Goal: Transaction & Acquisition: Purchase product/service

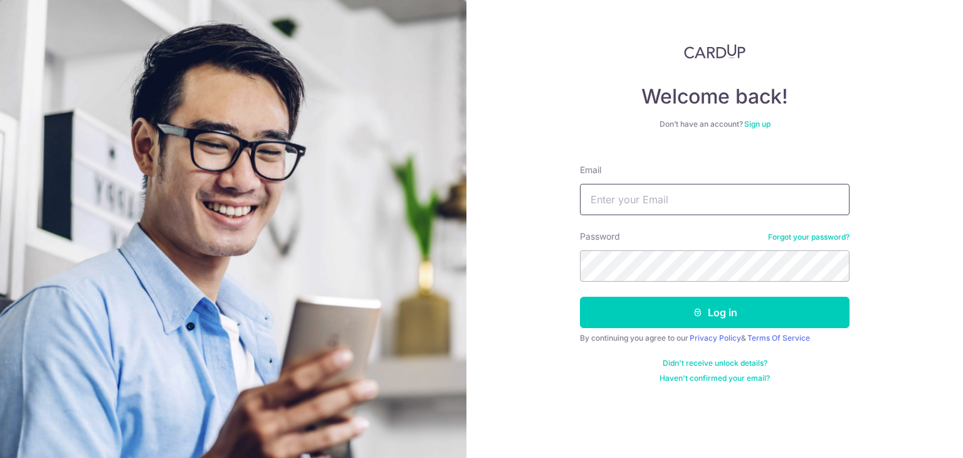
type input "[EMAIL_ADDRESS][DOMAIN_NAME]"
click at [580, 297] on button "Log in" at bounding box center [715, 312] width 270 height 31
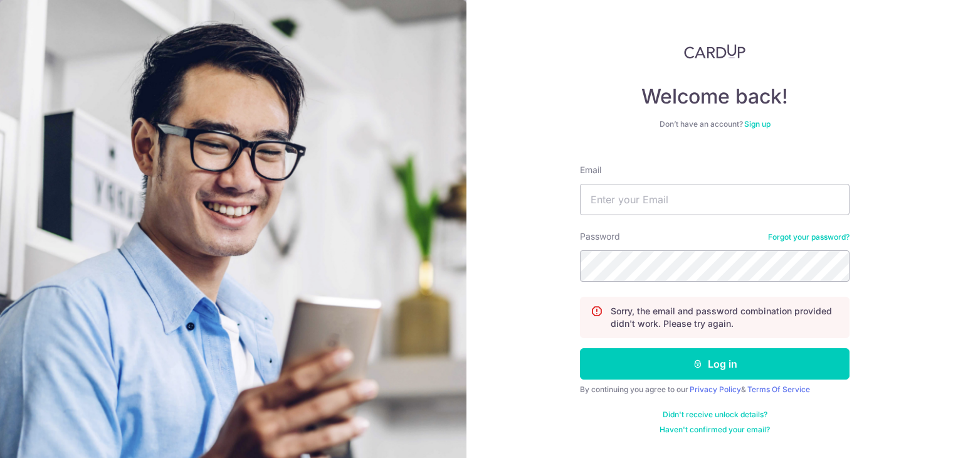
click at [659, 180] on div "Email" at bounding box center [715, 189] width 270 height 51
click at [660, 189] on input "Email" at bounding box center [715, 199] width 270 height 31
type input "tt@lumenxenergy.com.sg"
click at [580, 348] on button "Log in" at bounding box center [715, 363] width 270 height 31
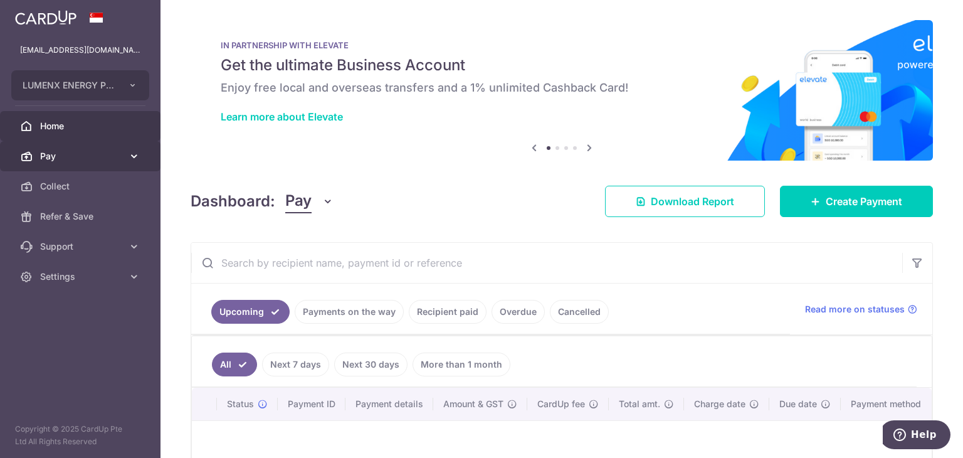
click at [93, 154] on span "Pay" at bounding box center [81, 156] width 83 height 13
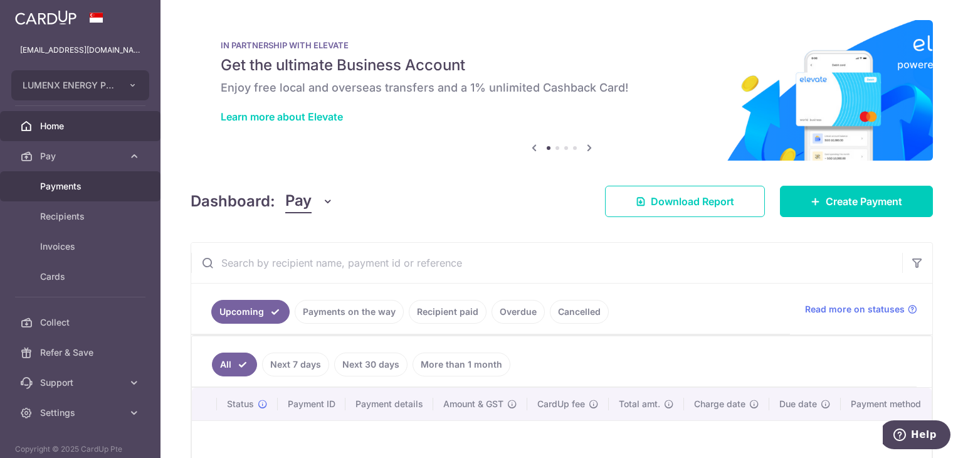
click at [75, 180] on span "Payments" at bounding box center [81, 186] width 83 height 13
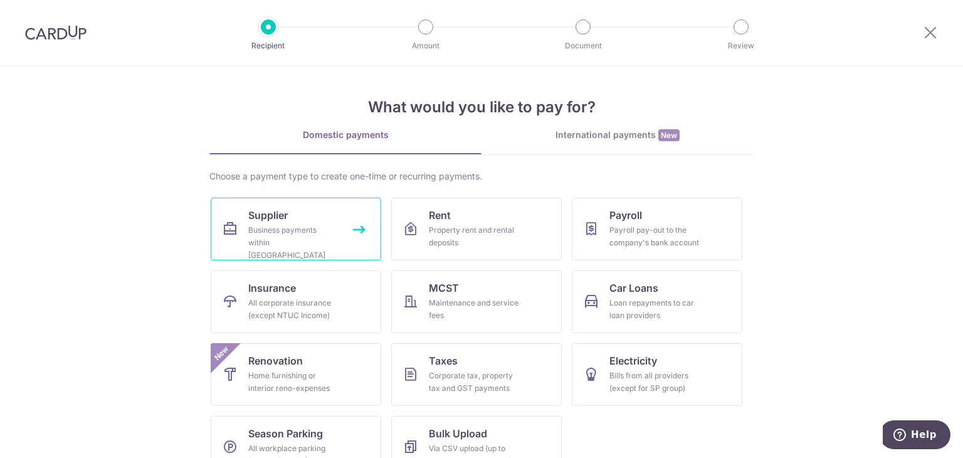
click at [267, 242] on div "Business payments within Singapore" at bounding box center [293, 243] width 90 height 38
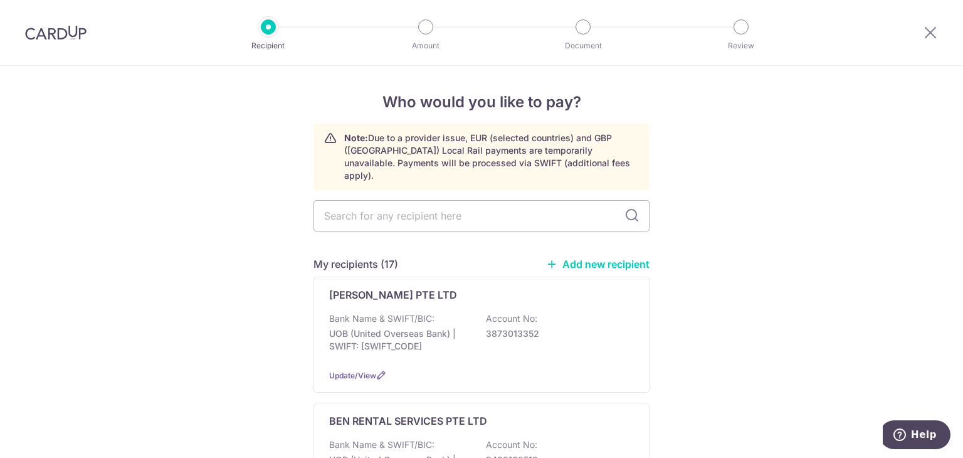
click at [616, 258] on link "Add new recipient" at bounding box center [597, 264] width 103 height 13
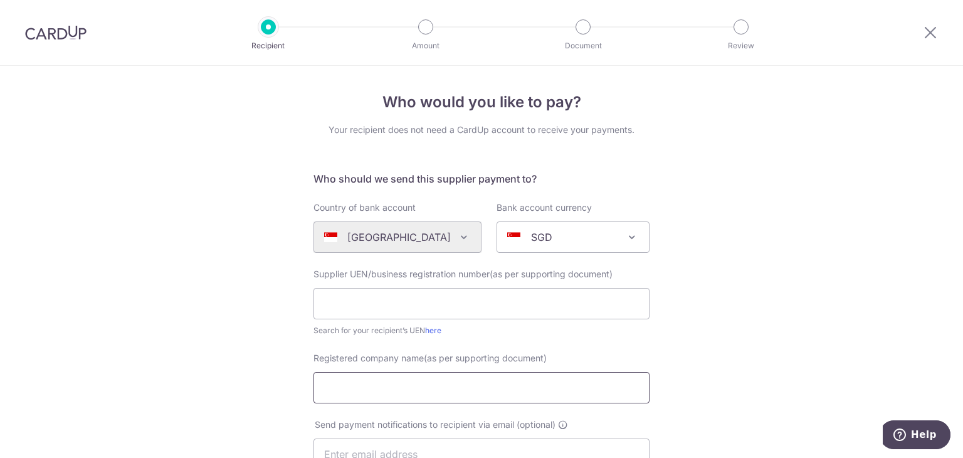
click at [401, 386] on input "Registered company name(as per supporting document)" at bounding box center [482, 387] width 336 height 31
paste input "Wilson Cables Private Limited"
type input "Wilson Cables Private Limited"
click at [459, 295] on input "text" at bounding box center [482, 303] width 336 height 31
paste input "197401983H"
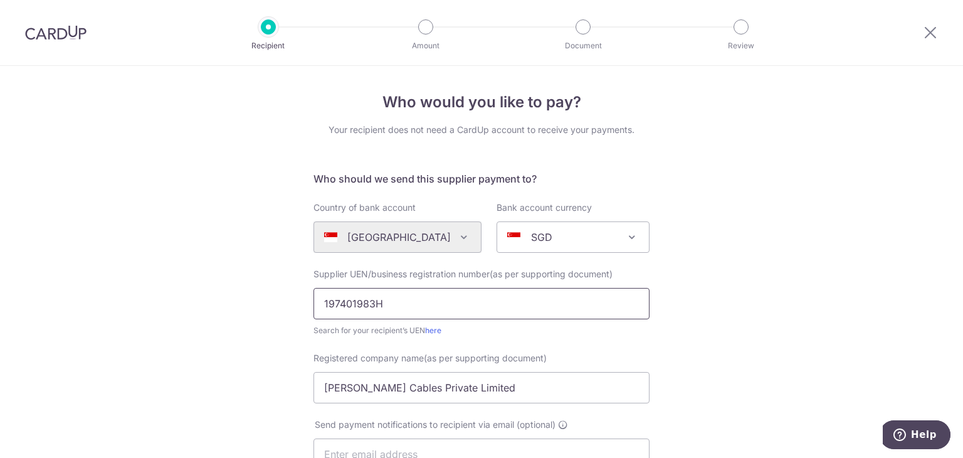
type input "197401983H"
click at [723, 342] on div "Who would you like to pay? Your recipient does not need a CardUp account to rec…" at bounding box center [481, 446] width 963 height 760
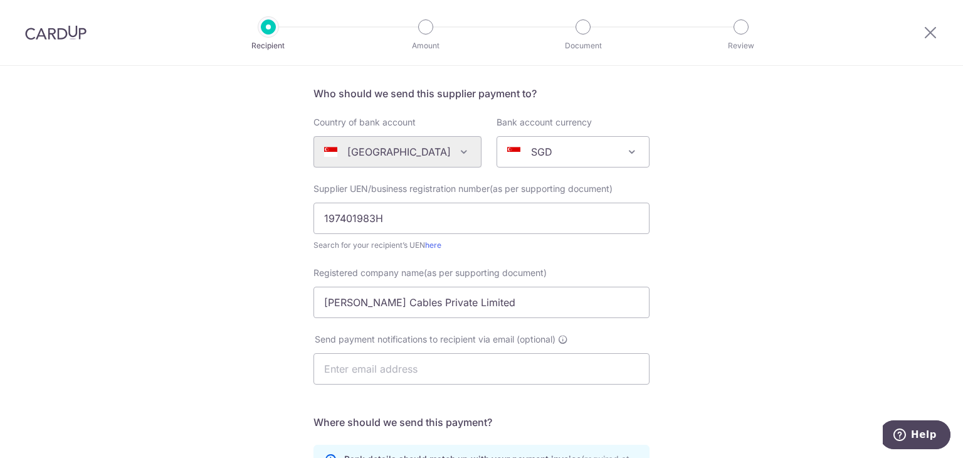
scroll to position [251, 0]
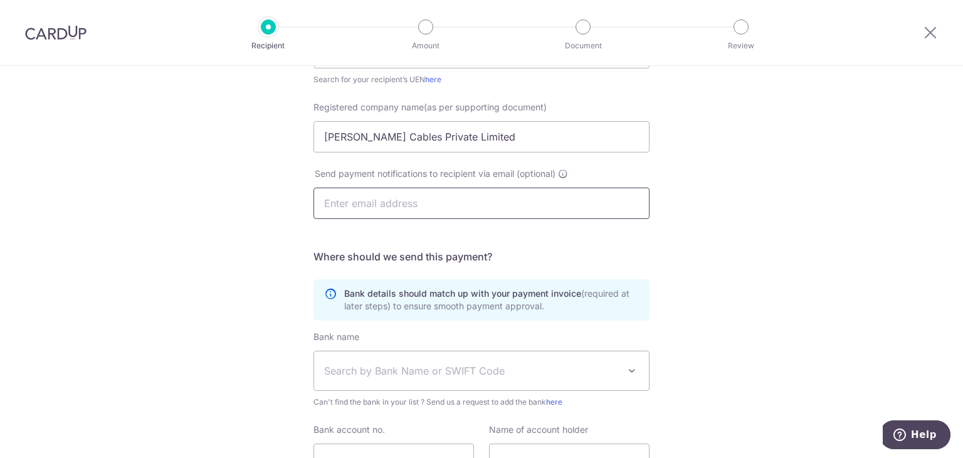
click at [401, 195] on input "text" at bounding box center [482, 203] width 336 height 31
paste input "enquiry@wilson-cables.com.sg"
type input "enquiry@wilson-cables.com.sg"
click at [403, 374] on span "Search by Bank Name or SWIFT Code" at bounding box center [471, 370] width 295 height 15
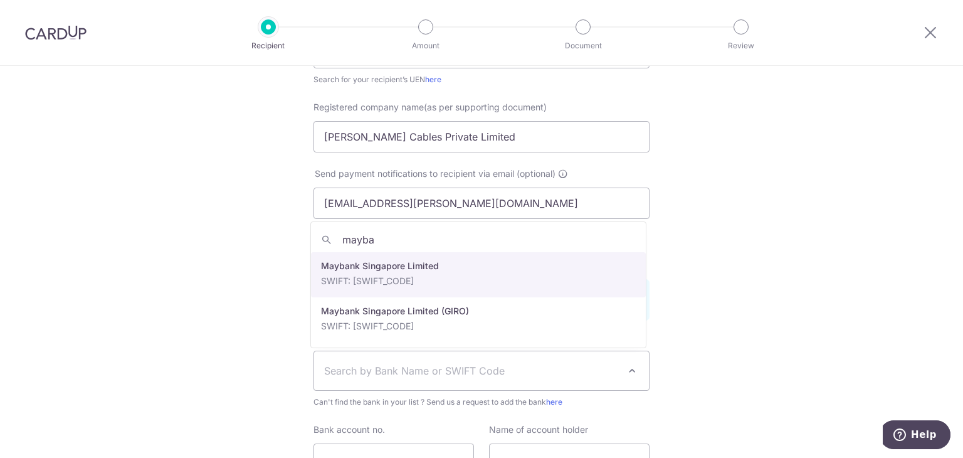
type input "mayba"
select select "10"
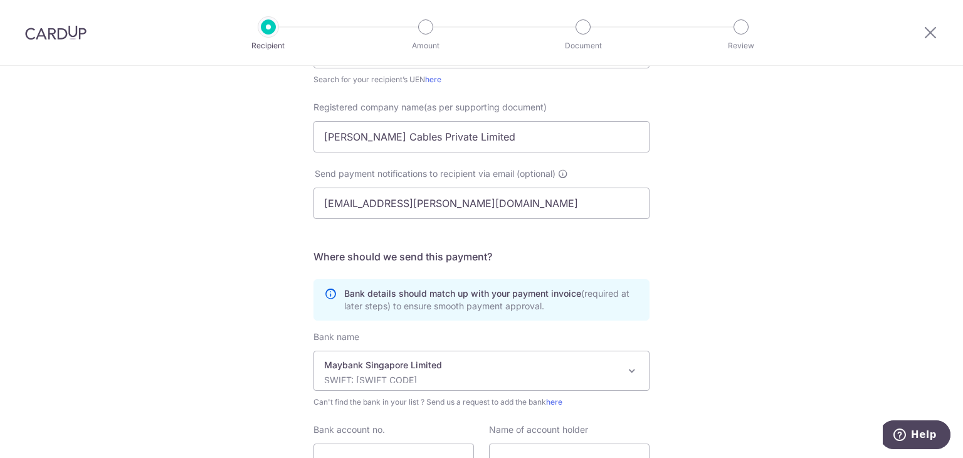
scroll to position [368, 0]
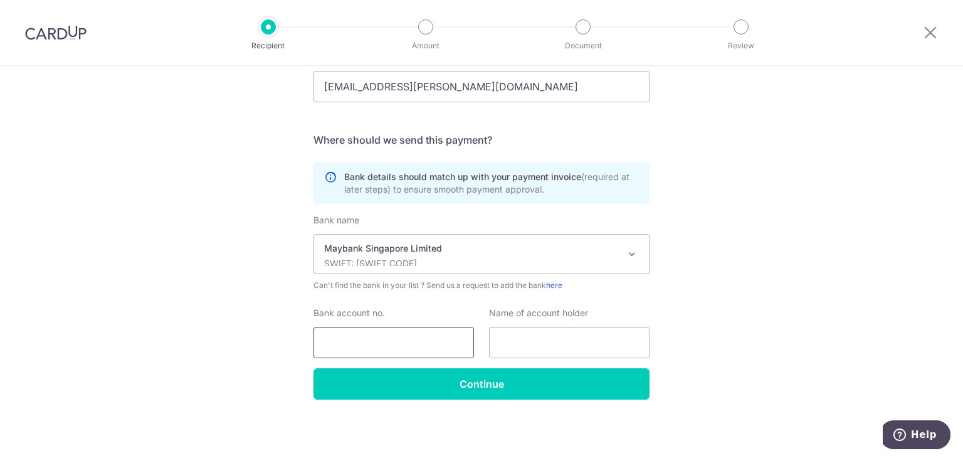
click at [394, 344] on input "Bank account no." at bounding box center [394, 342] width 161 height 31
paste input "04061076639"
type input "04061076639"
click at [558, 334] on input "text" at bounding box center [569, 342] width 161 height 31
paste input "Wilson Cables Private Limited"
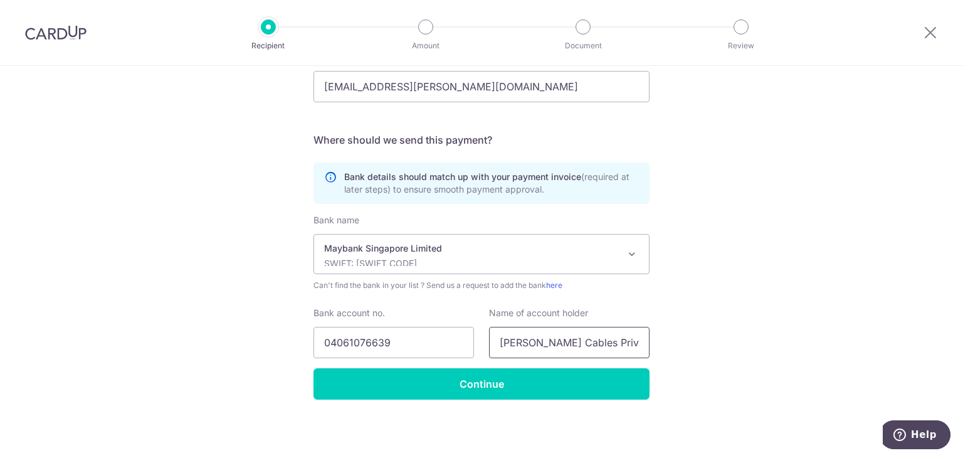
scroll to position [0, 1]
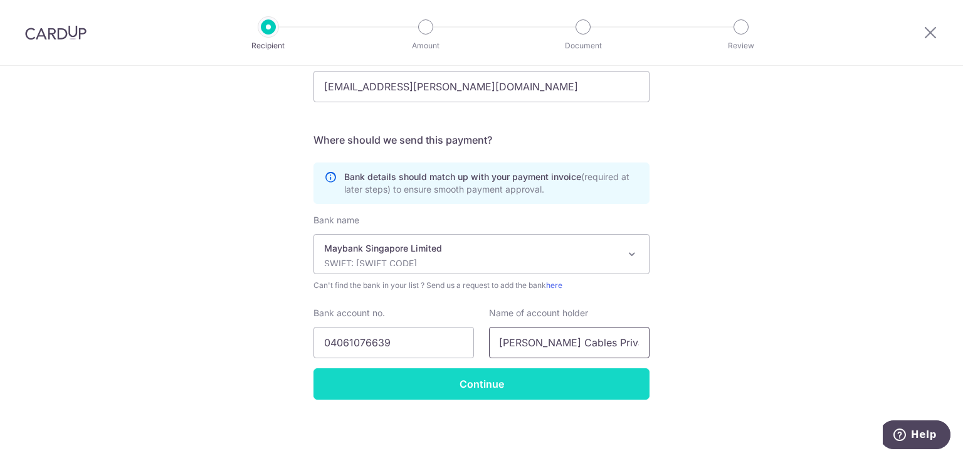
type input "Wilson Cables Private Limited"
click at [548, 377] on input "Continue" at bounding box center [482, 383] width 336 height 31
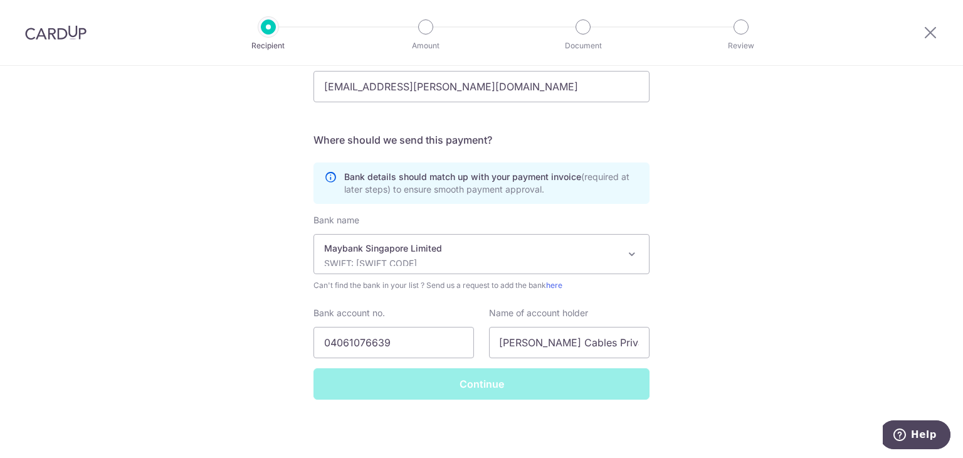
scroll to position [0, 0]
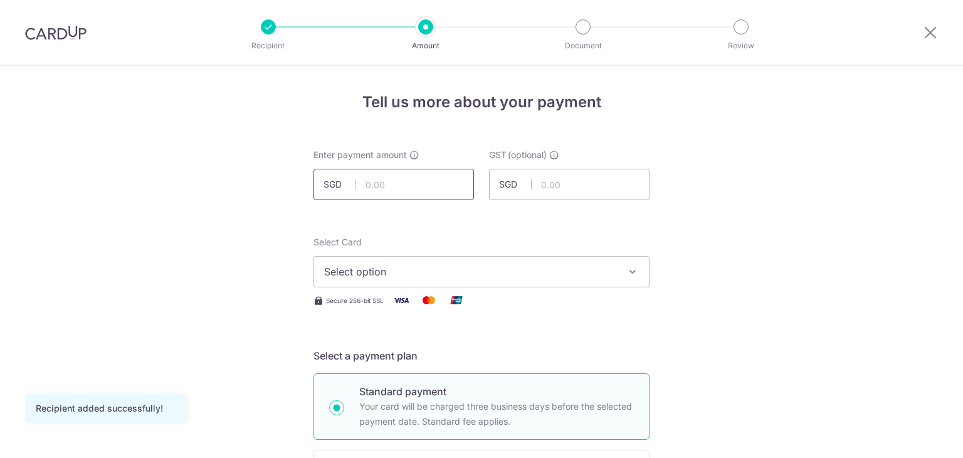
drag, startPoint x: 0, startPoint y: 0, endPoint x: 440, endPoint y: 190, distance: 479.6
click at [440, 190] on input "text" at bounding box center [394, 184] width 161 height 31
type input "12,350.03"
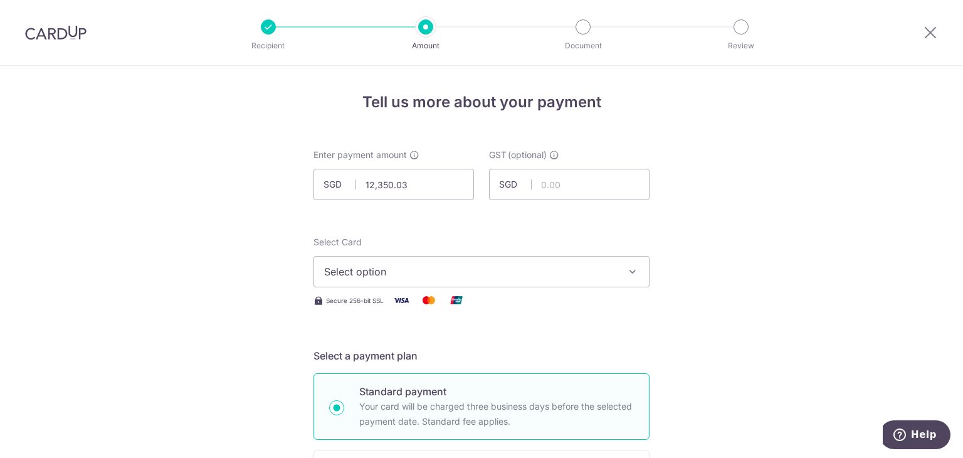
click at [535, 268] on span "Select option" at bounding box center [470, 271] width 292 height 15
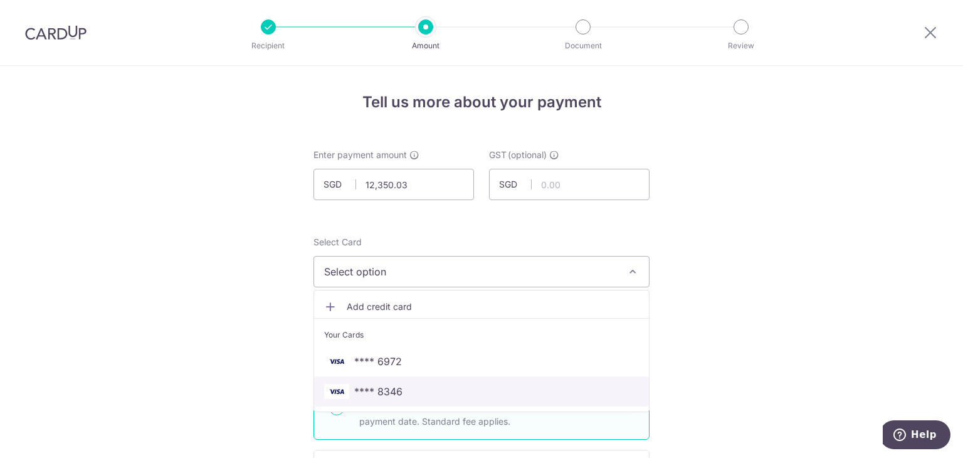
click at [416, 388] on span "**** 8346" at bounding box center [481, 391] width 315 height 15
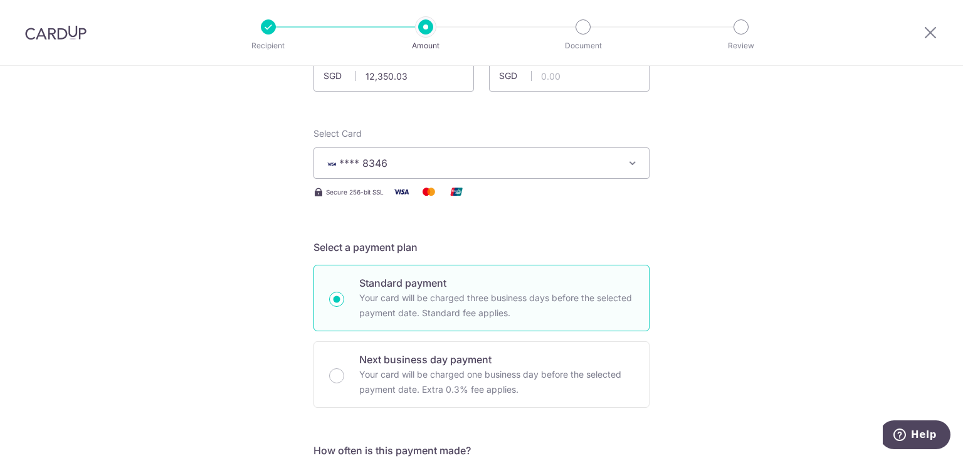
scroll to position [125, 0]
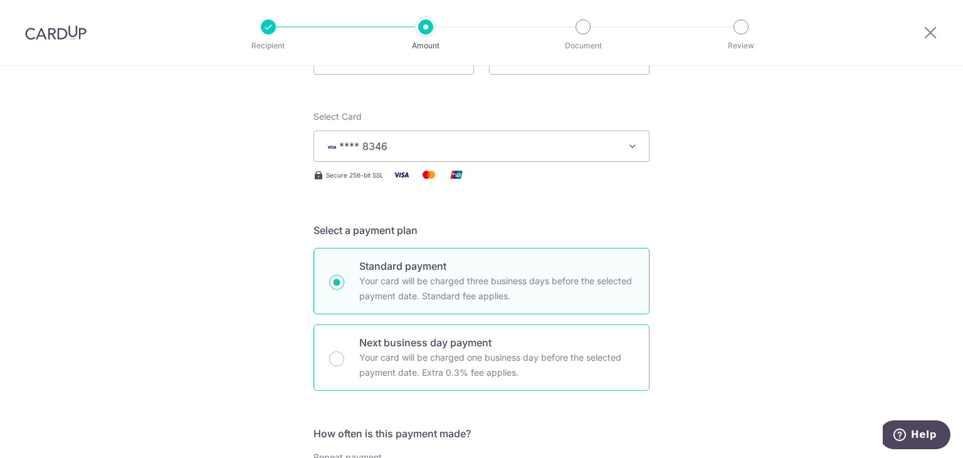
click at [479, 358] on p "Your card will be charged one business day before the selected payment date. Ex…" at bounding box center [496, 365] width 275 height 30
click at [344, 358] on input "Next business day payment Your card will be charged one business day before the…" at bounding box center [336, 358] width 15 height 15
radio input "false"
radio input "true"
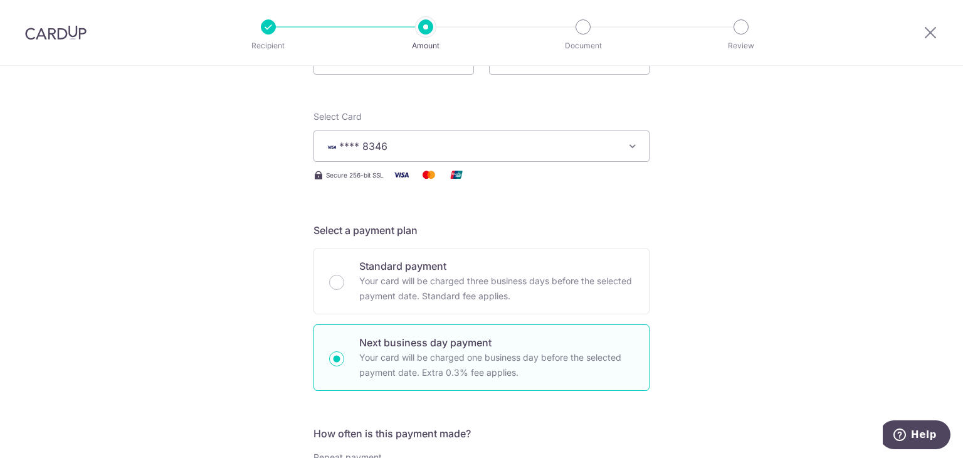
scroll to position [314, 0]
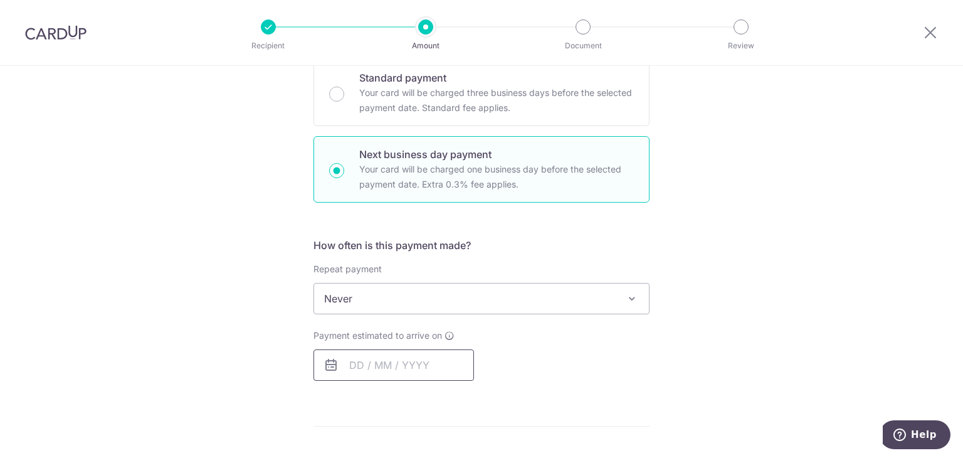
click at [384, 367] on input "text" at bounding box center [394, 364] width 161 height 31
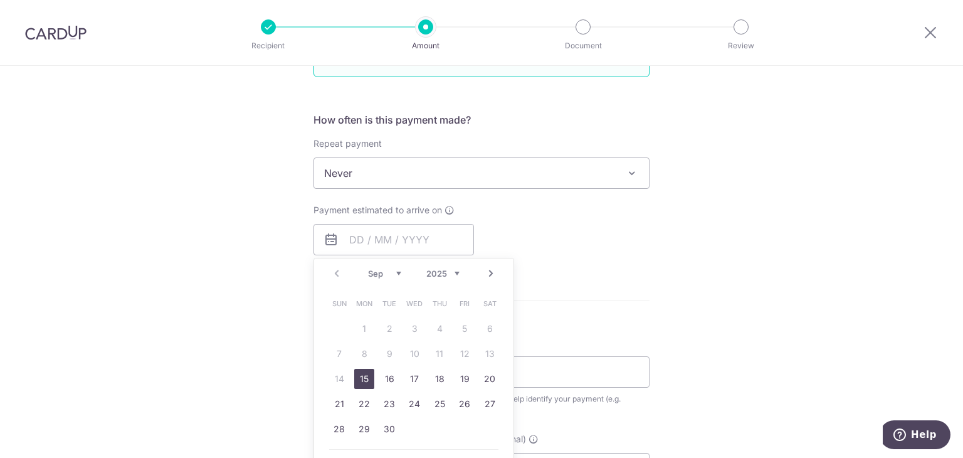
click at [363, 382] on link "15" at bounding box center [364, 379] width 20 height 20
type input "15/09/2025"
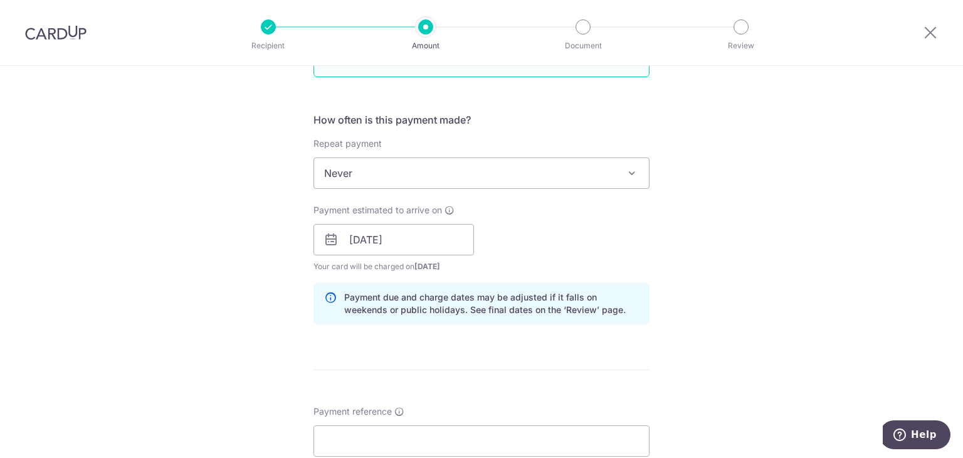
click at [554, 266] on div "Payment estimated to arrive on 15/09/2025 Prev Next Sep Oct Nov Dec 2025 2026 2…" at bounding box center [481, 238] width 351 height 69
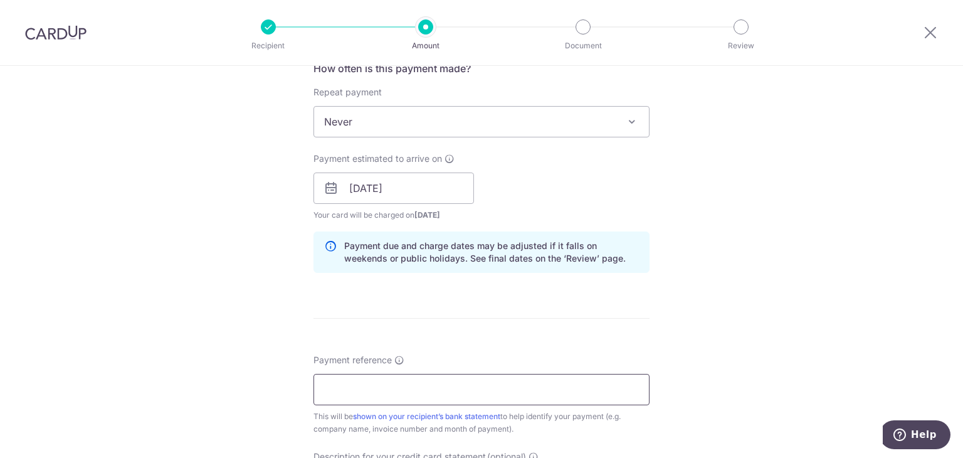
scroll to position [564, 0]
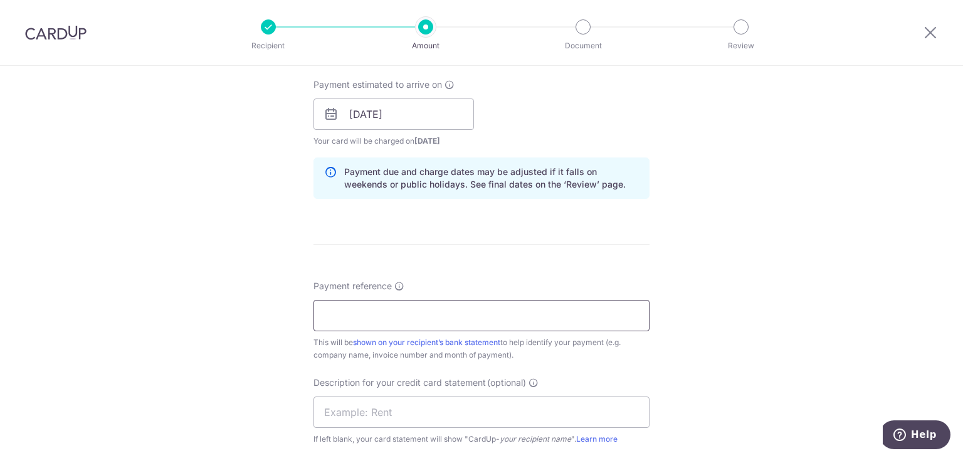
click at [396, 324] on input "Payment reference" at bounding box center [482, 315] width 336 height 31
paste input "701140237"
type input "701140237"
click at [420, 416] on input "text" at bounding box center [482, 411] width 336 height 31
type input "Lumenx supplier"
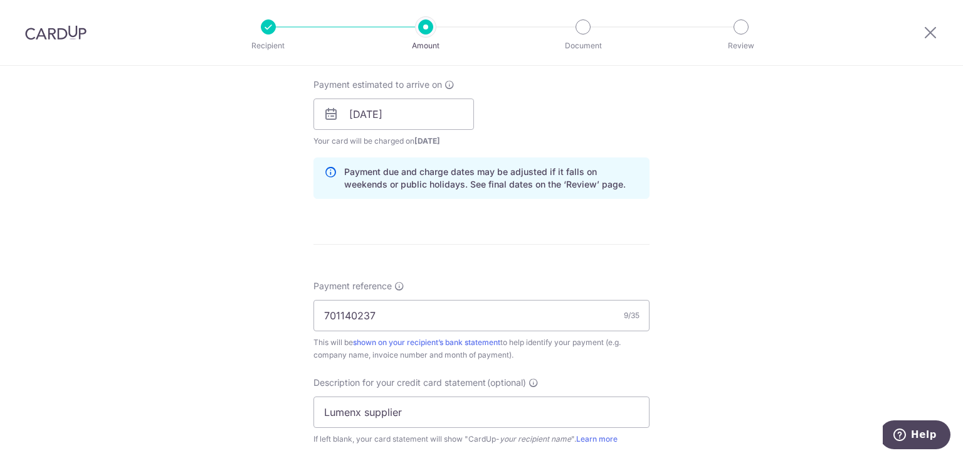
click at [391, 390] on div "Description for your credit card statement (optional) Lumenx supplier If left b…" at bounding box center [482, 410] width 336 height 69
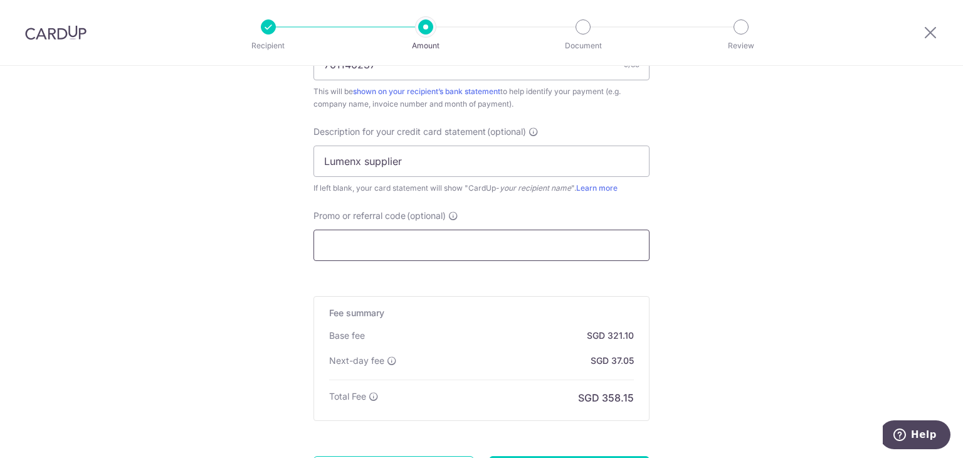
click at [392, 248] on input "Promo or referral code (optional)" at bounding box center [482, 245] width 336 height 31
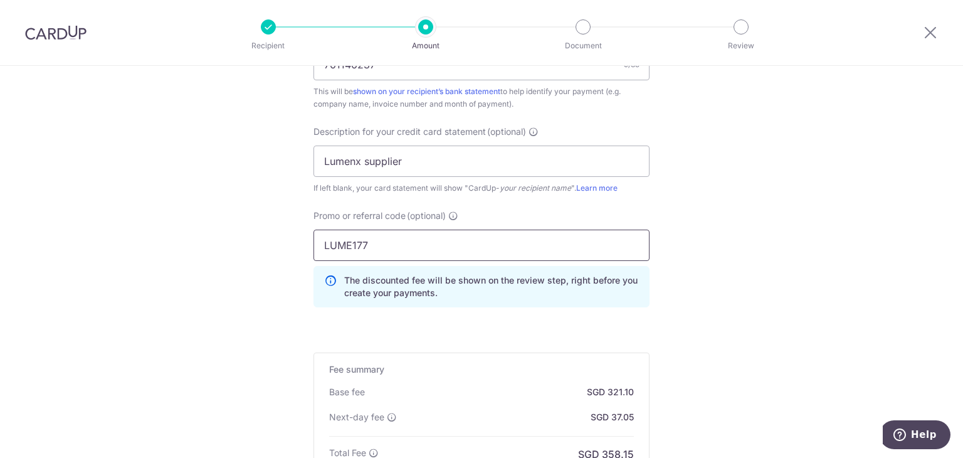
type input "LUME177"
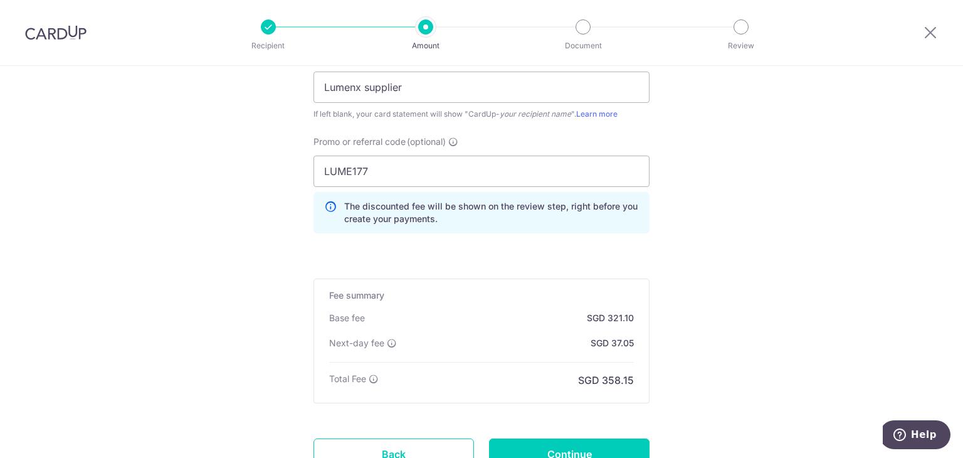
scroll to position [994, 0]
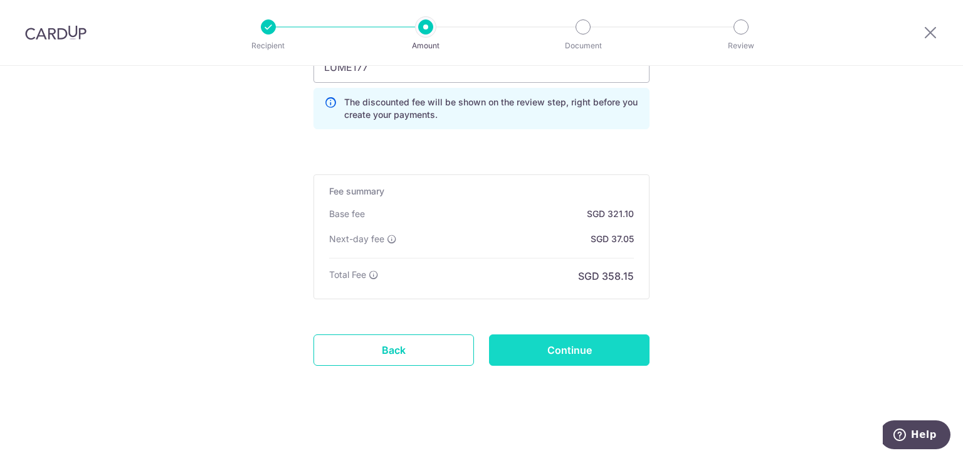
click at [594, 351] on input "Continue" at bounding box center [569, 349] width 161 height 31
type input "Create Schedule"
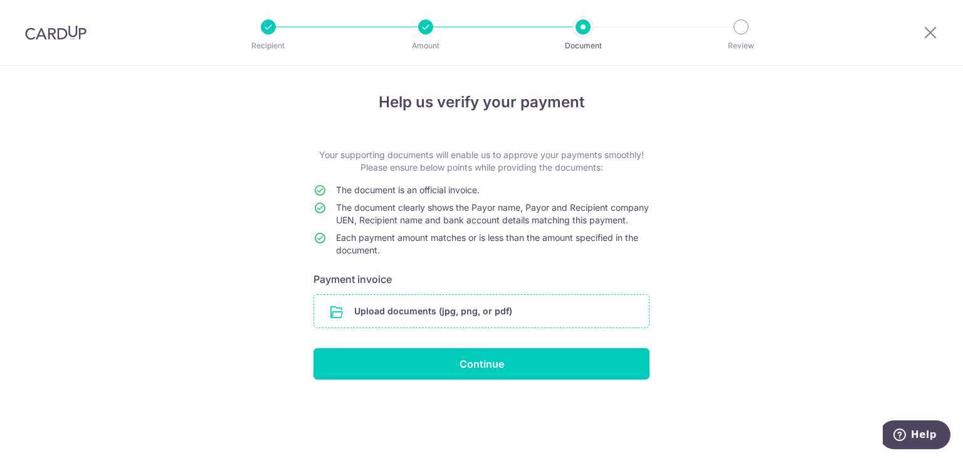
click at [409, 322] on input "file" at bounding box center [481, 311] width 335 height 33
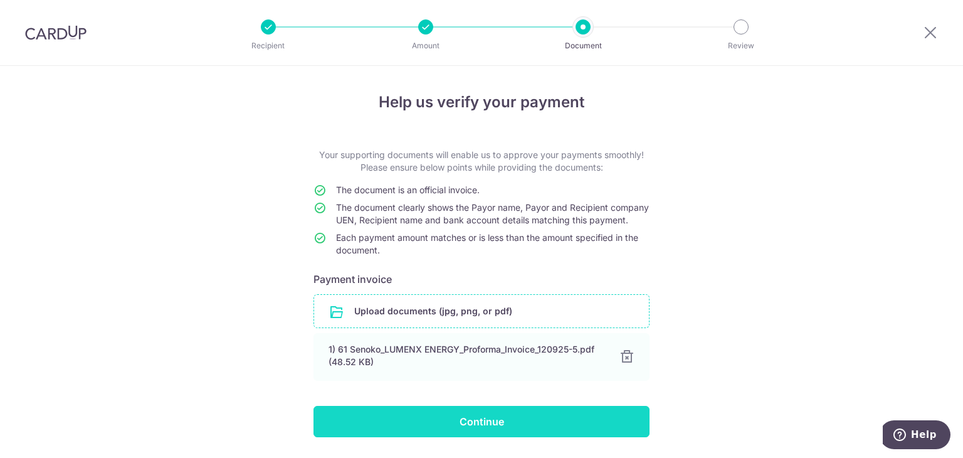
click at [496, 435] on input "Continue" at bounding box center [482, 421] width 336 height 31
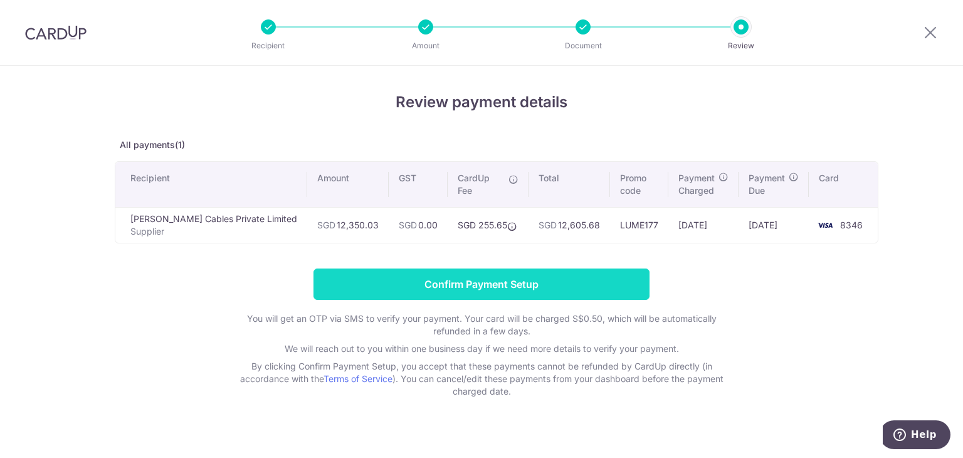
click at [579, 294] on input "Confirm Payment Setup" at bounding box center [482, 283] width 336 height 31
